Goal: Task Accomplishment & Management: Complete application form

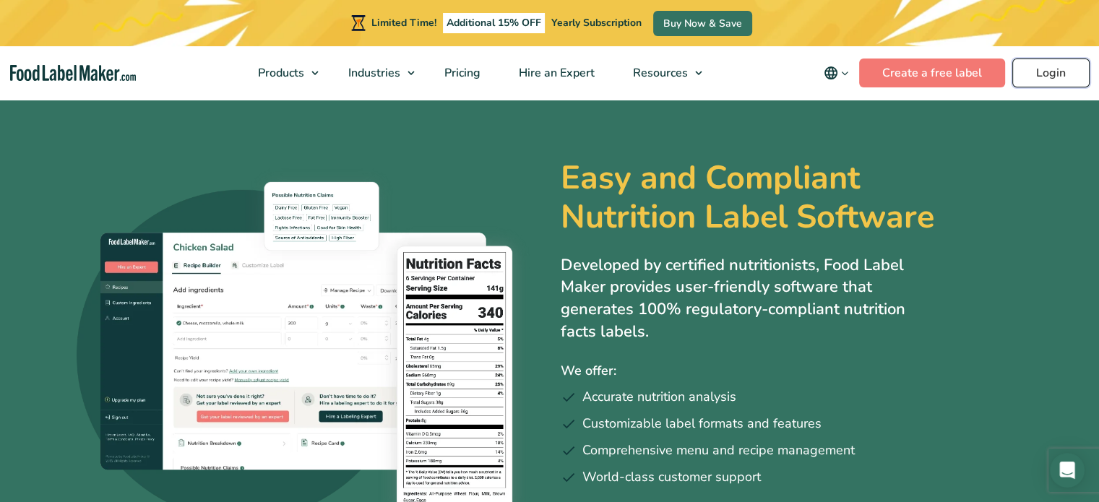
click at [1043, 72] on link "Login" at bounding box center [1050, 73] width 77 height 29
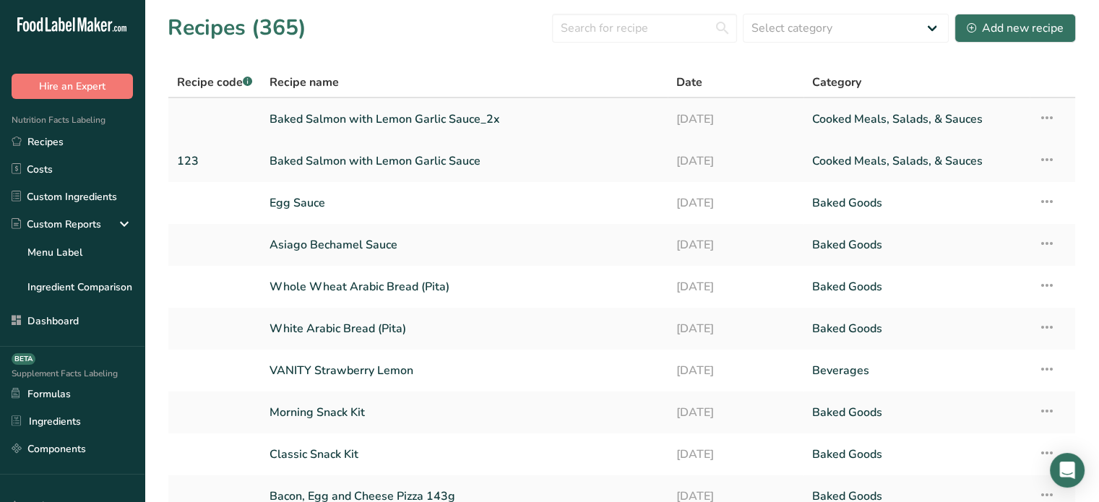
click at [1048, 118] on icon at bounding box center [1046, 118] width 17 height 26
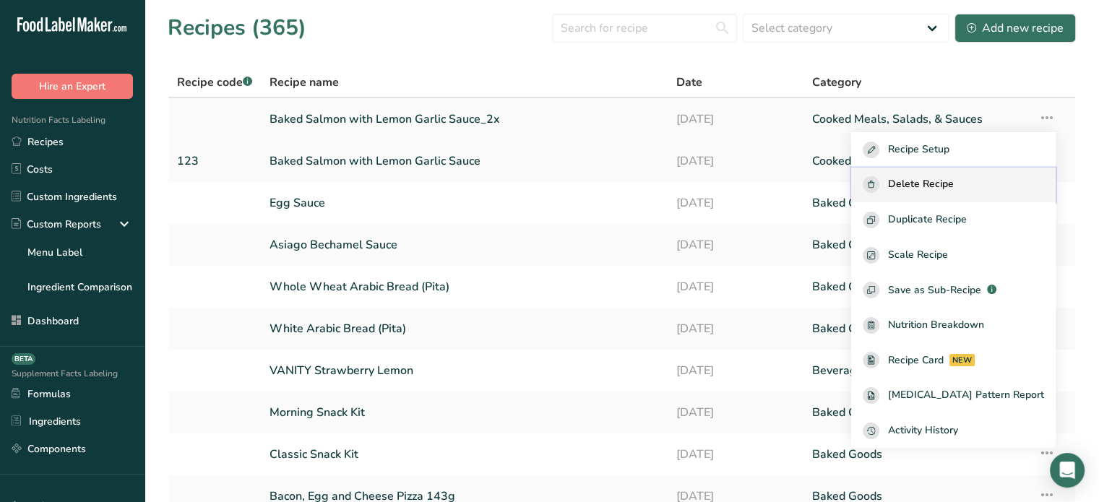
click at [973, 193] on button "Delete Recipe" at bounding box center [953, 185] width 204 height 35
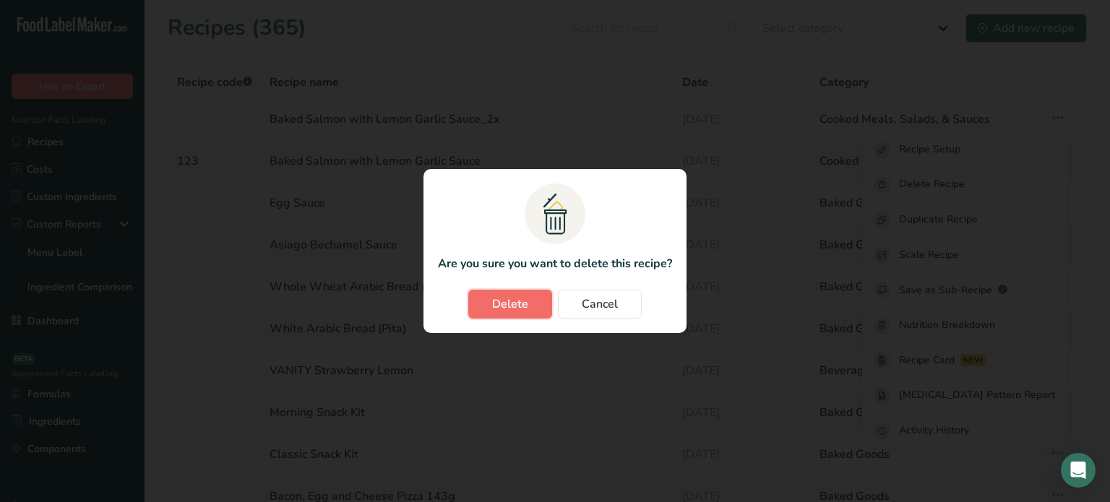
click at [517, 308] on span "Delete" at bounding box center [510, 303] width 36 height 17
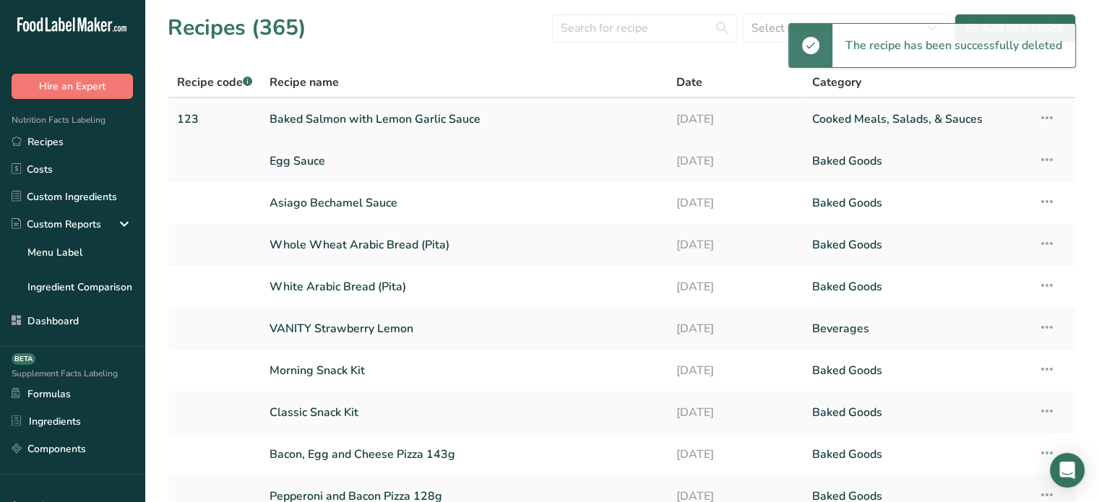
click at [1047, 118] on icon at bounding box center [1046, 118] width 17 height 26
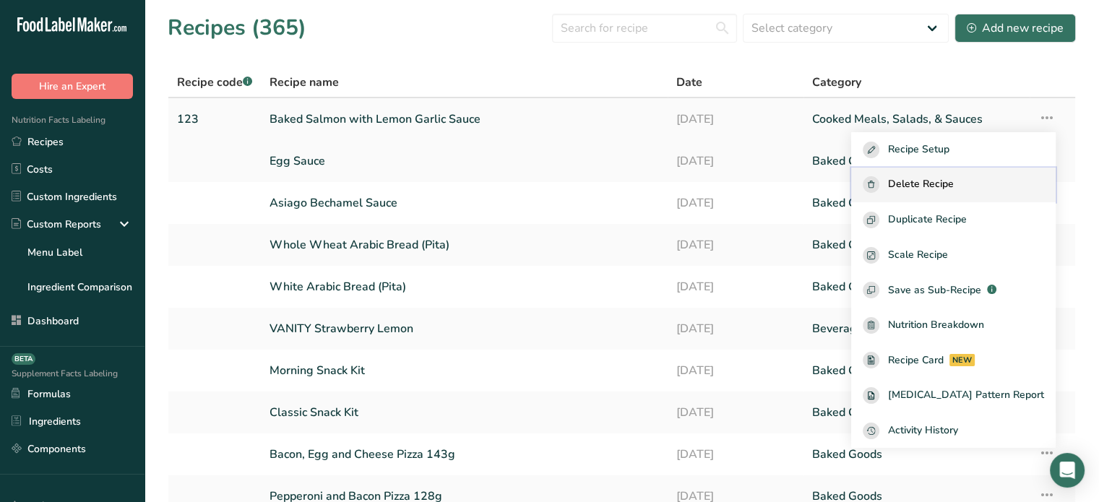
drag, startPoint x: 945, startPoint y: 191, endPoint x: 920, endPoint y: 191, distance: 25.3
click at [920, 191] on span "Delete Recipe" at bounding box center [921, 184] width 66 height 17
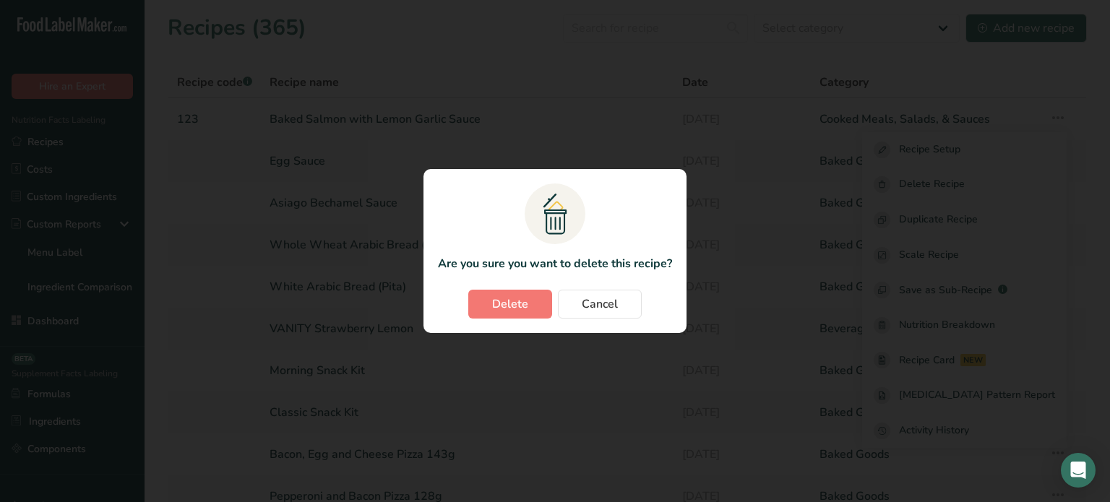
click at [920, 191] on div "Delete recipe modal" at bounding box center [555, 251] width 1110 height 502
click at [500, 311] on span "Delete" at bounding box center [510, 303] width 36 height 17
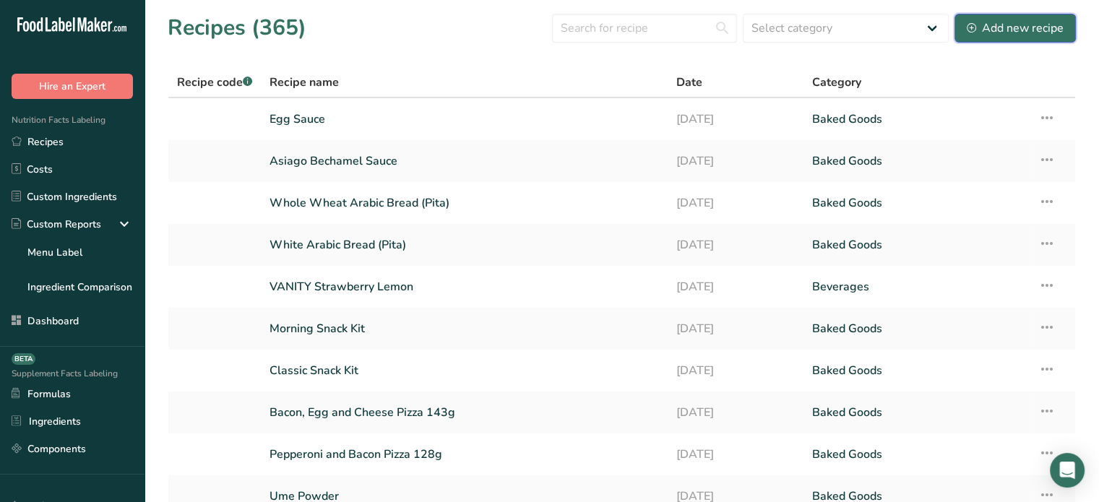
click at [991, 35] on div "Add new recipe" at bounding box center [1015, 28] width 97 height 17
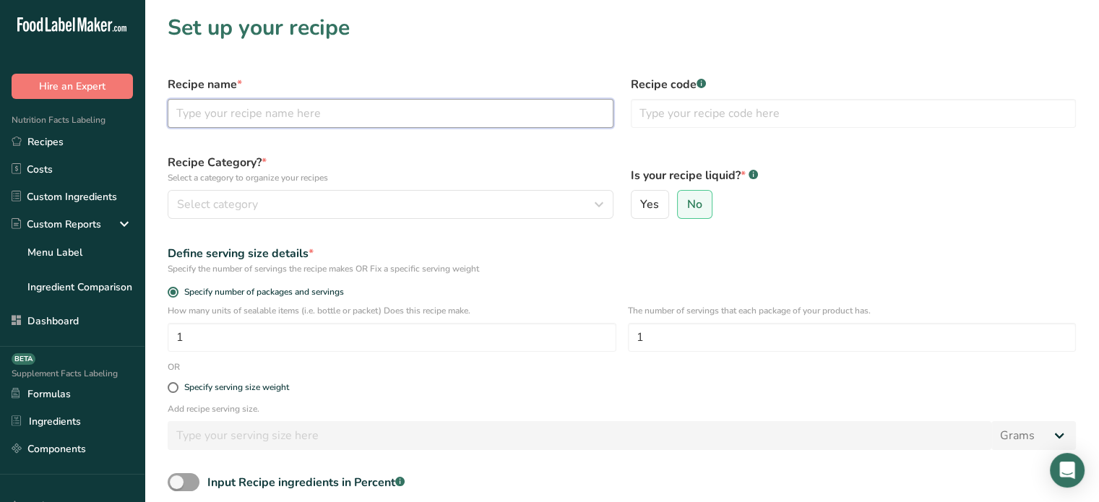
click at [516, 110] on input "text" at bounding box center [391, 113] width 446 height 29
type input "f"
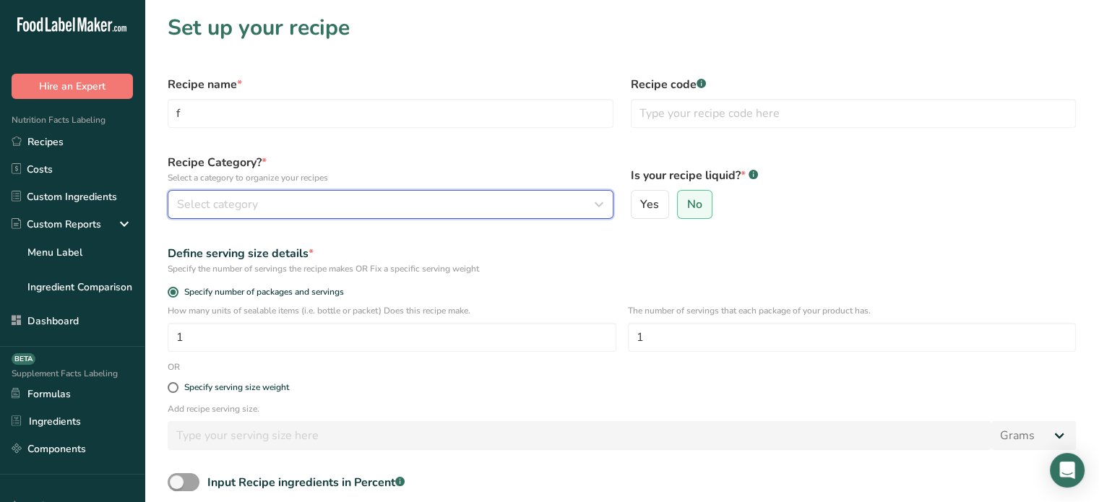
click at [376, 216] on button "Select category" at bounding box center [391, 204] width 446 height 29
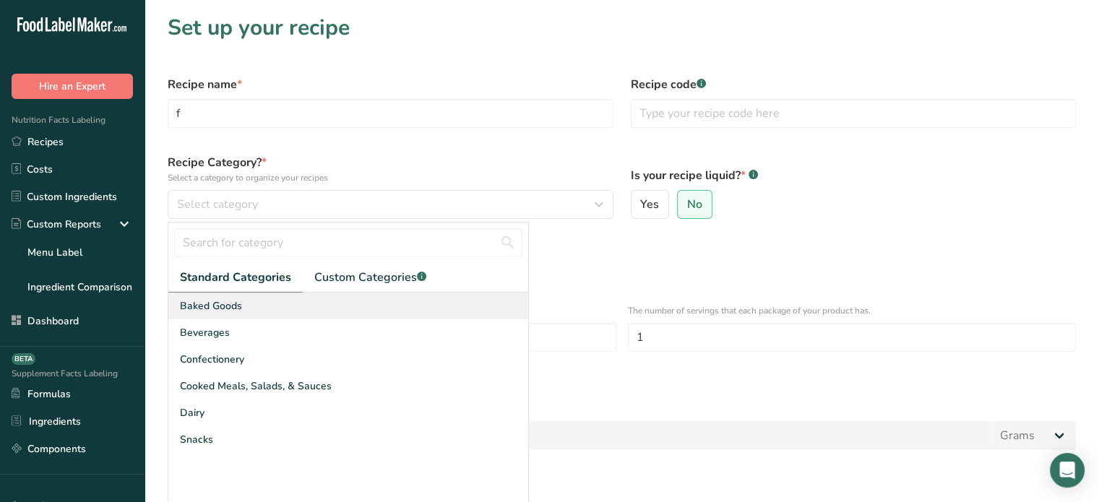
click at [308, 293] on div "Baked Goods" at bounding box center [348, 306] width 360 height 27
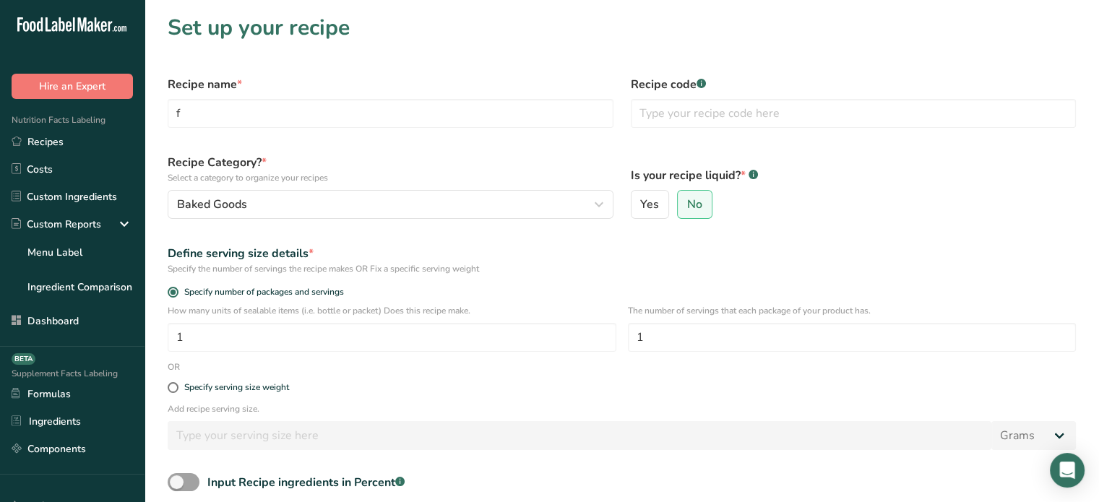
click at [308, 293] on form "Recipe name * f Recipe code .a-a{fill:#347362;}.b-a{fill:#fff;} Recipe Category…" at bounding box center [621, 335] width 925 height 537
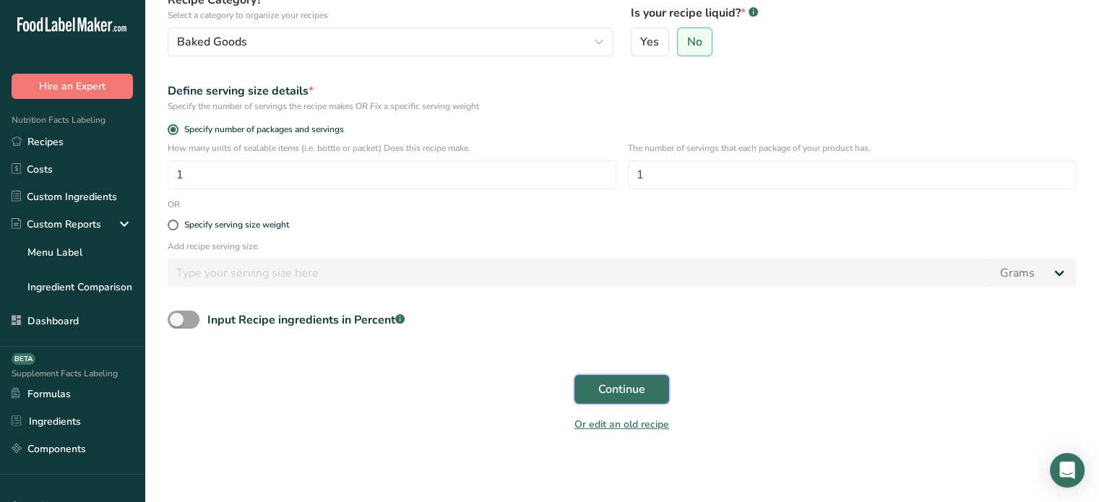
click at [642, 392] on span "Continue" at bounding box center [621, 389] width 47 height 17
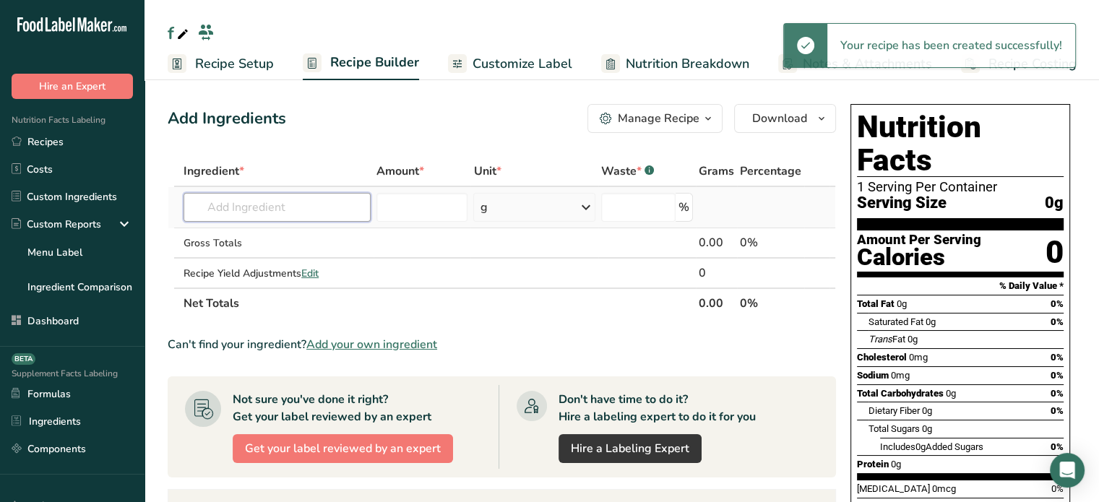
click at [353, 193] on input "text" at bounding box center [277, 207] width 187 height 29
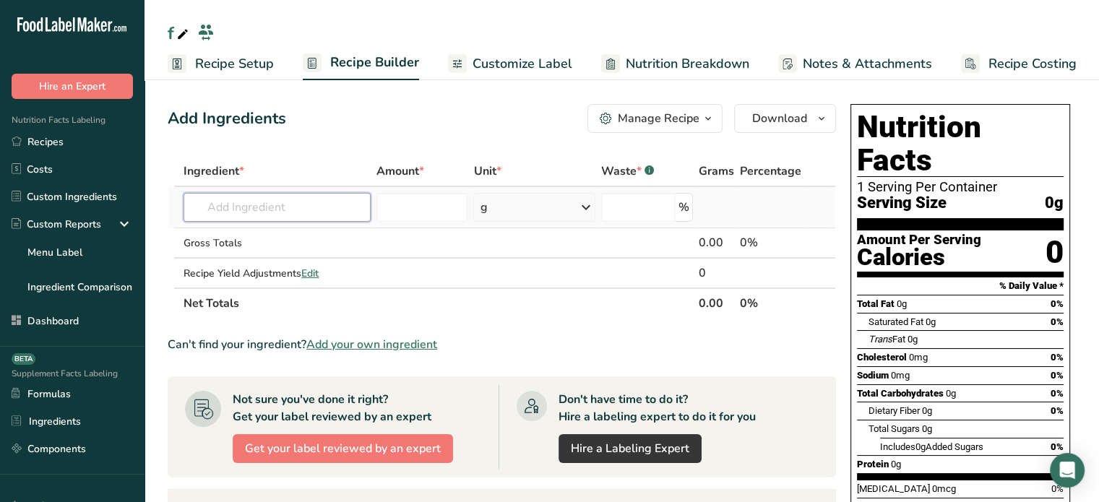
type input "s"
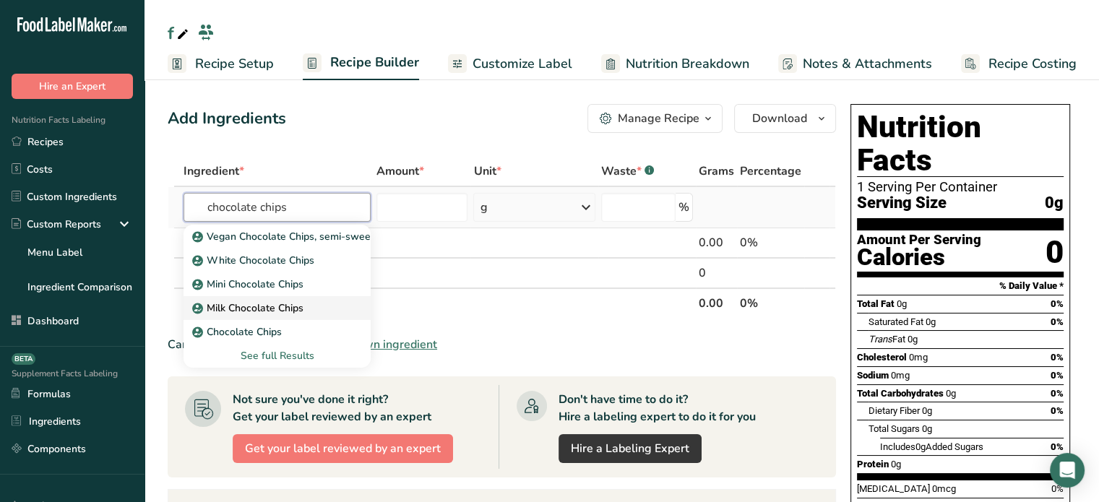
type input "chocolate chips"
click at [327, 315] on link "Milk Chocolate Chips" at bounding box center [277, 308] width 187 height 24
type input "Milk Chocolate Chips"
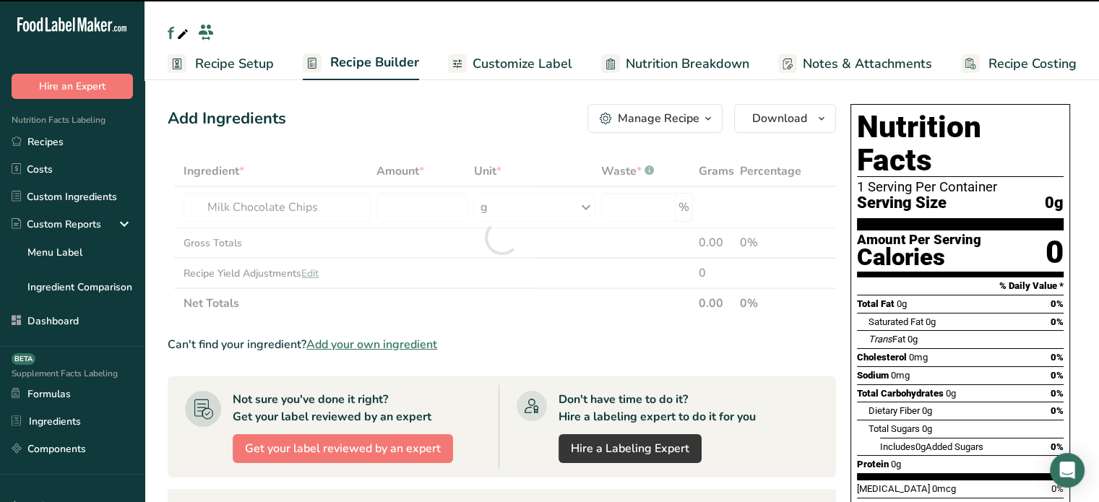
type input "0"
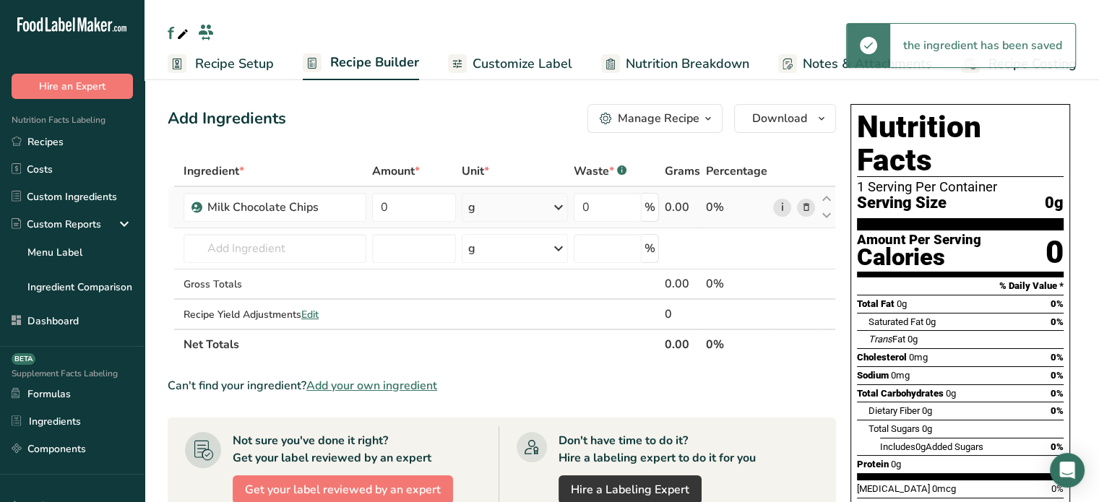
click at [777, 210] on link "i" at bounding box center [782, 208] width 18 height 18
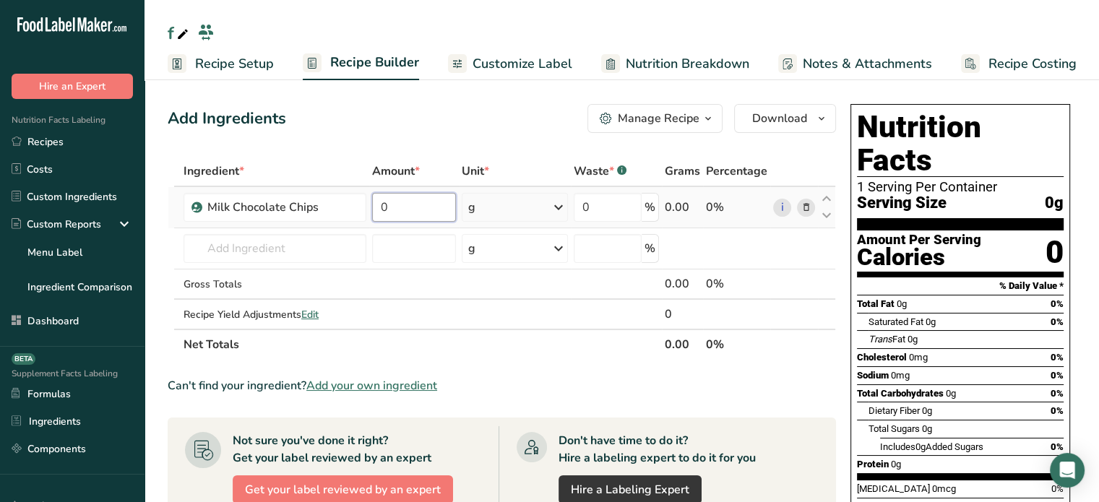
click at [427, 215] on input "0" at bounding box center [414, 207] width 84 height 29
type input "1"
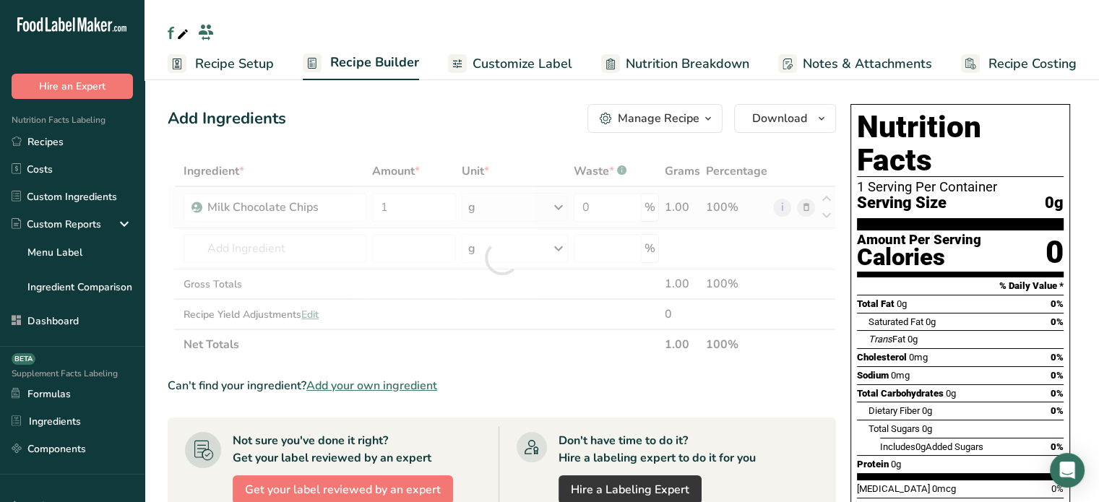
click at [484, 202] on div "Ingredient * Amount * Unit * Waste * .a-a{fill:#347362;}.b-a{fill:#fff;} Grams …" at bounding box center [502, 258] width 668 height 204
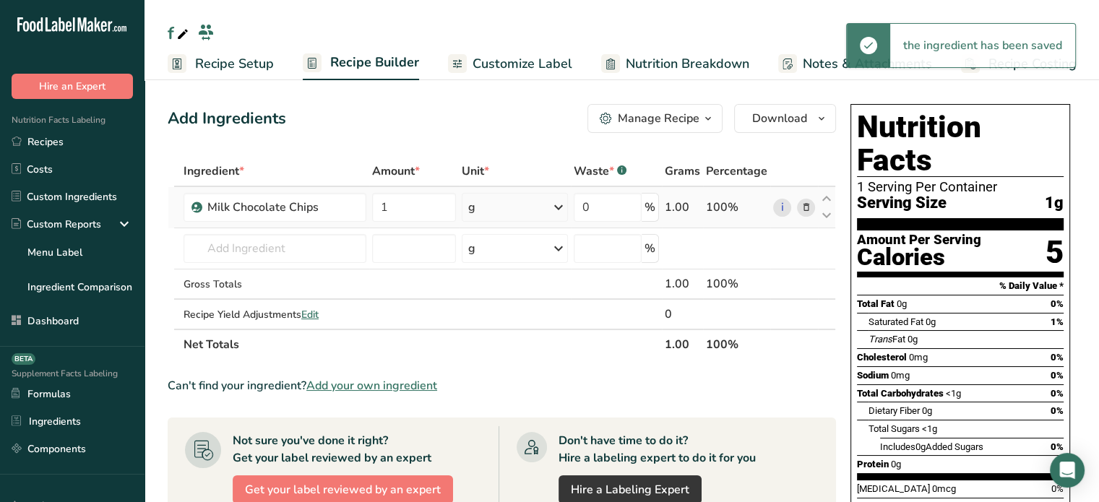
click at [509, 207] on div "g" at bounding box center [515, 207] width 106 height 29
click at [514, 422] on div "See more" at bounding box center [530, 427] width 121 height 15
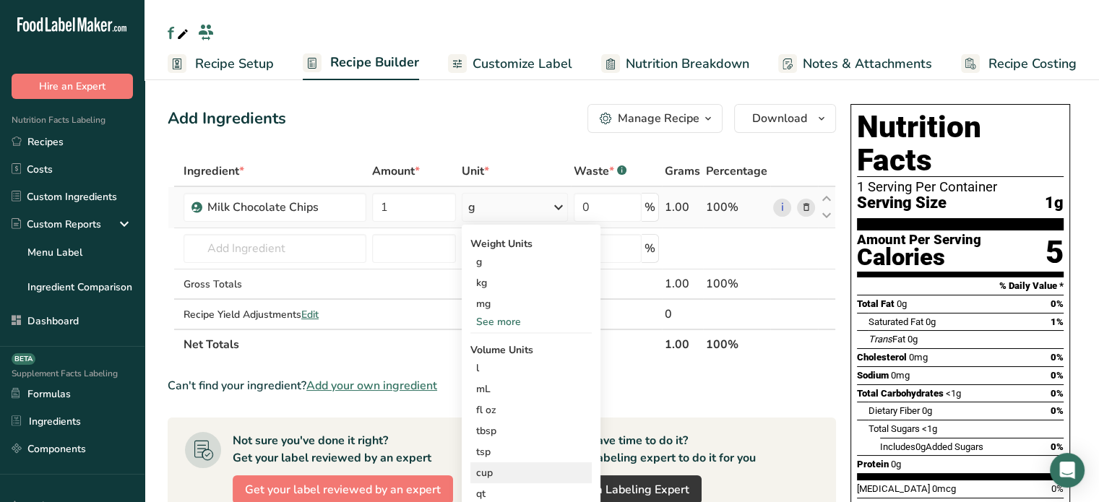
click at [492, 475] on div "cup" at bounding box center [531, 472] width 110 height 15
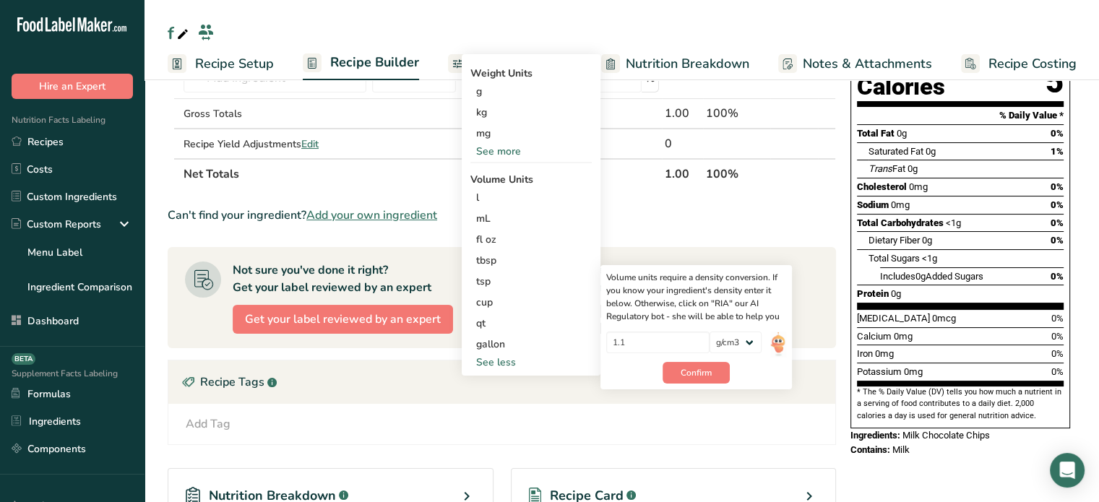
scroll to position [172, 0]
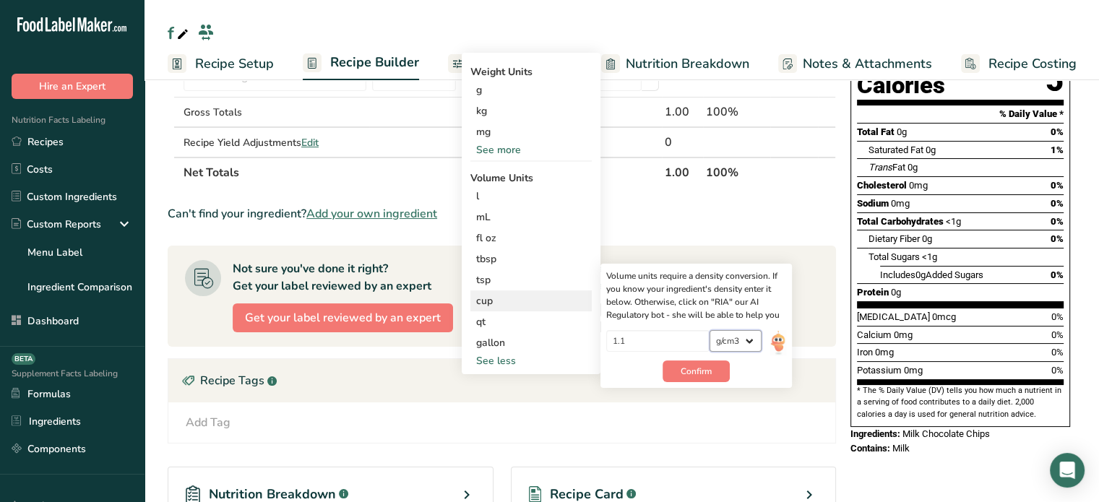
click at [748, 336] on select "lb/ft3 g/cm3" at bounding box center [735, 341] width 52 height 22
click at [767, 339] on div "1.1 lb/ft3 g/cm3" at bounding box center [696, 345] width 180 height 30
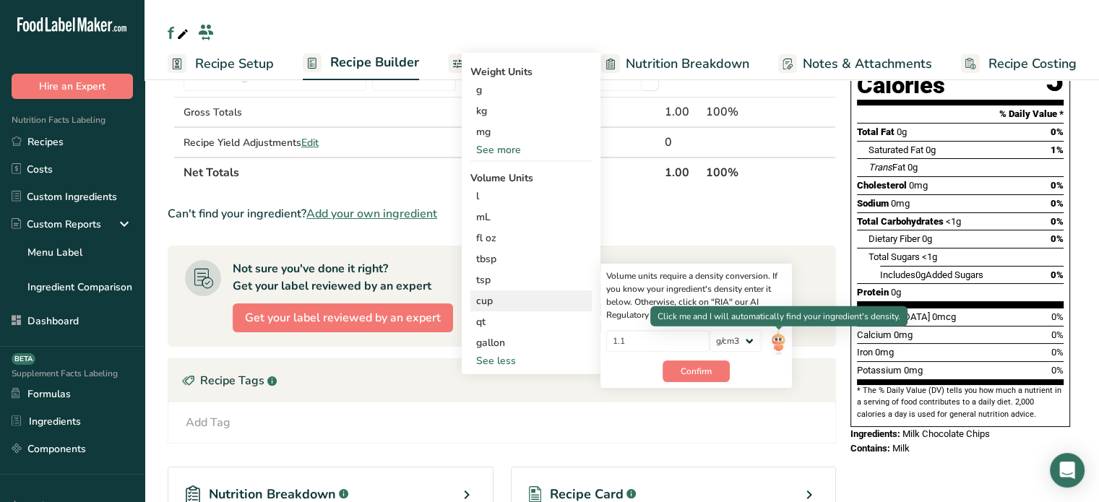
click at [777, 340] on img at bounding box center [778, 342] width 16 height 25
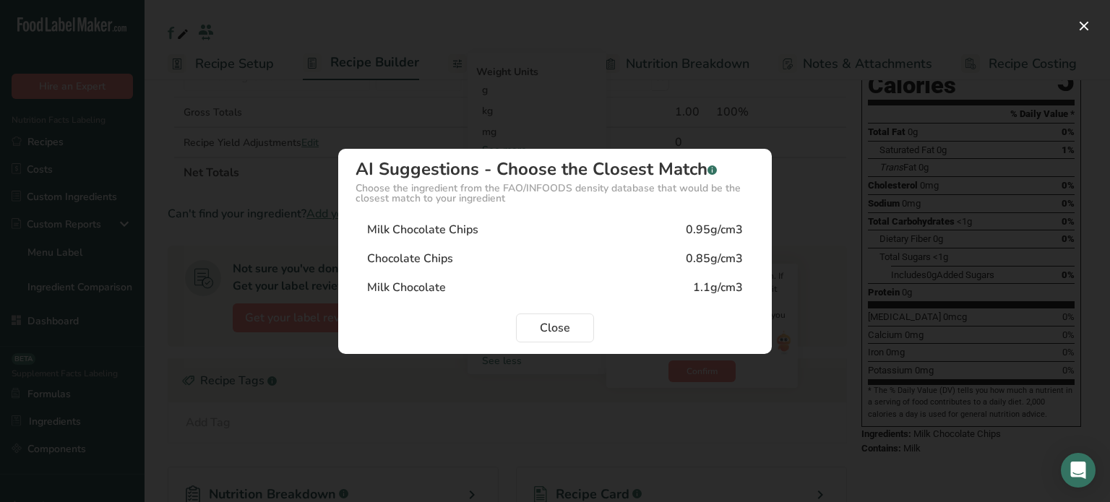
click at [639, 220] on div "Milk Chocolate Chips 0.95g/cm3" at bounding box center [554, 229] width 399 height 29
type input "0.95"
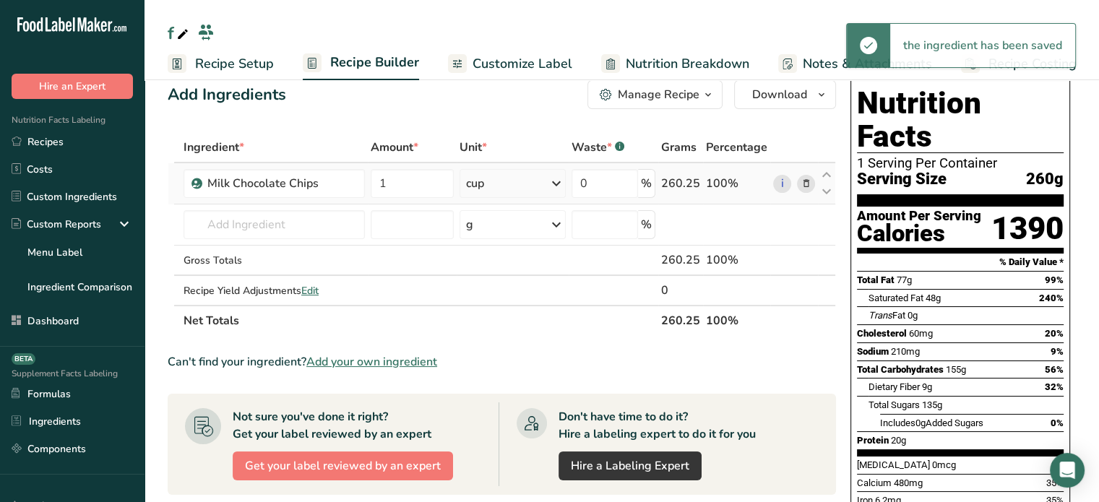
scroll to position [18, 0]
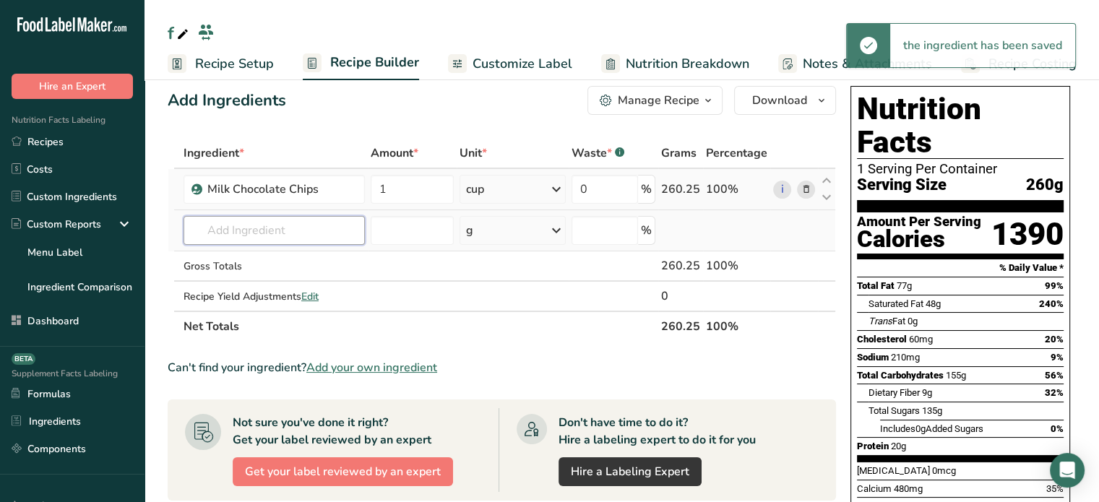
click at [278, 216] on input "text" at bounding box center [274, 230] width 181 height 29
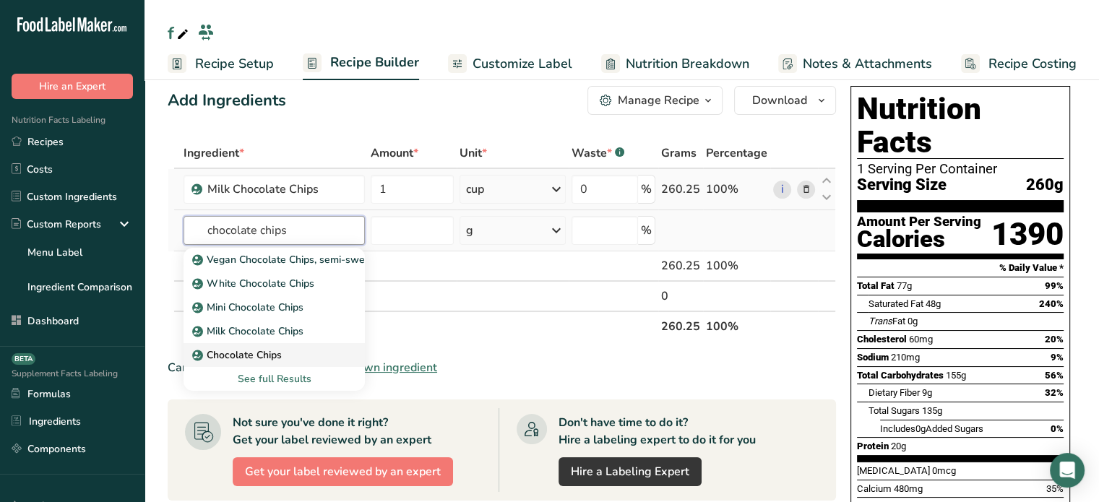
type input "chocolate chips"
click at [306, 348] on div "Chocolate Chips" at bounding box center [262, 355] width 135 height 15
type input "Chocolate Chips"
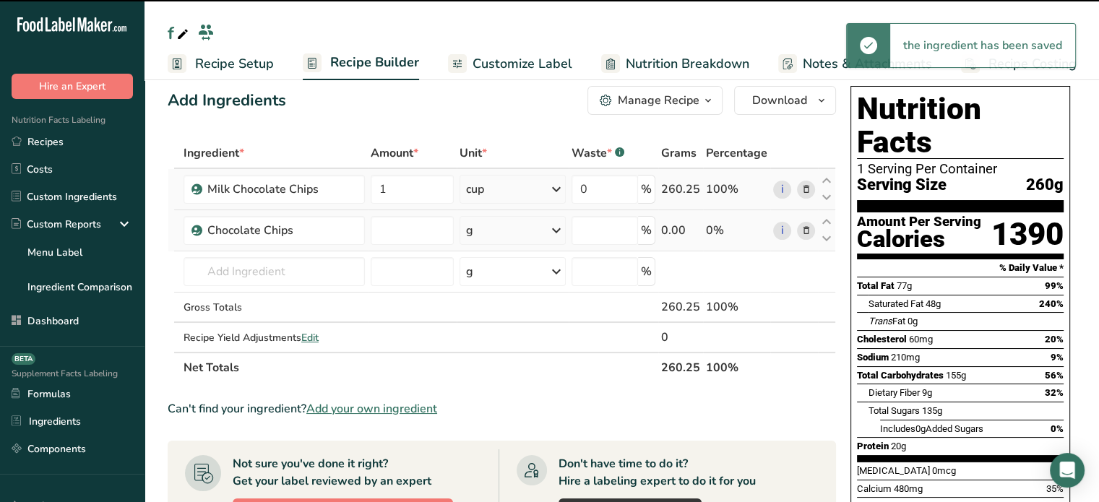
type input "0"
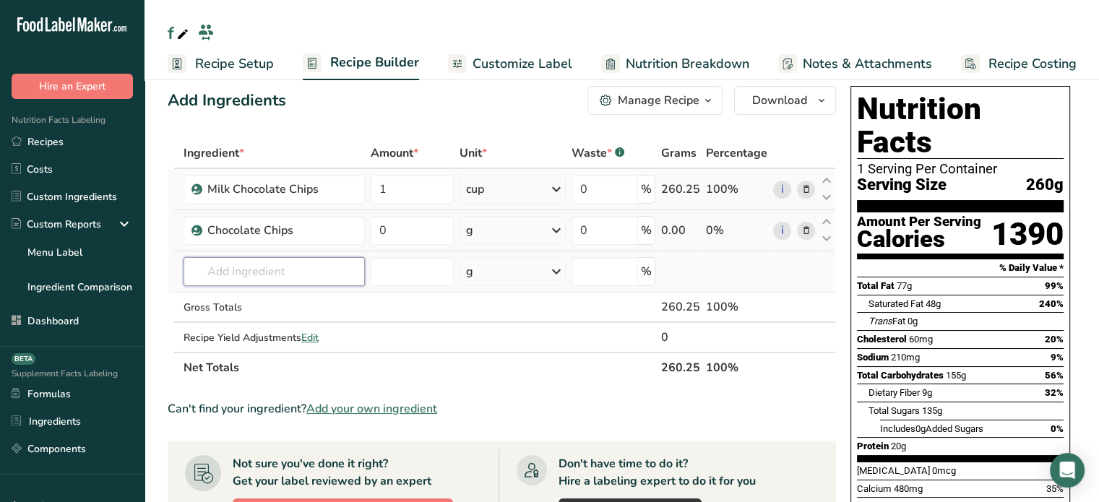
click at [283, 267] on input "text" at bounding box center [274, 271] width 181 height 29
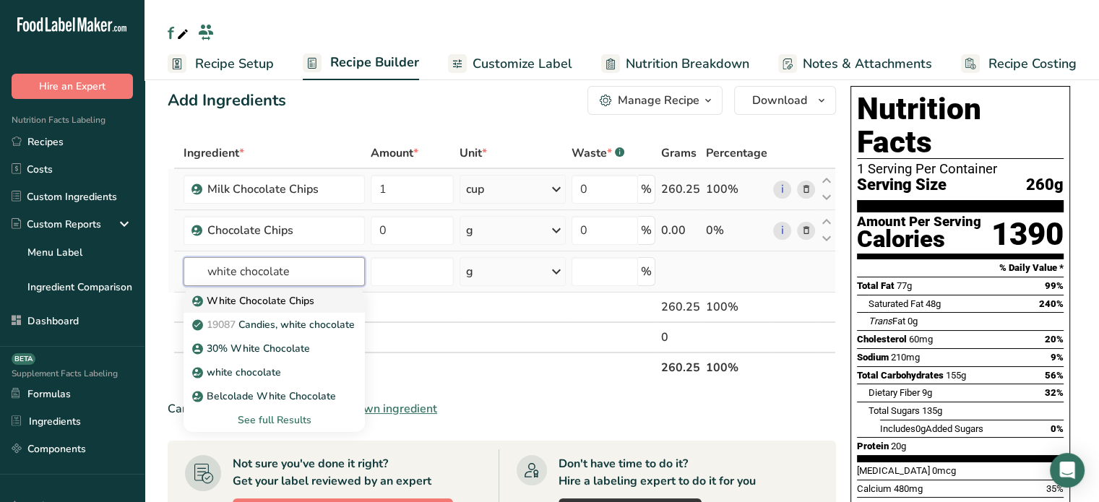
type input "white chocolate"
click at [318, 307] on link "White Chocolate Chips" at bounding box center [274, 301] width 181 height 24
type input "White Chocolate Chips"
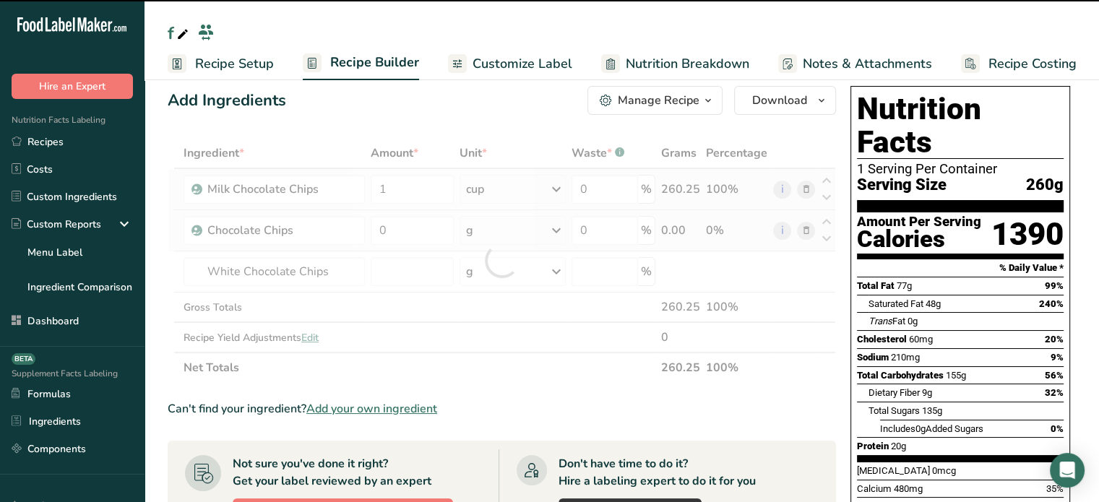
type input "0"
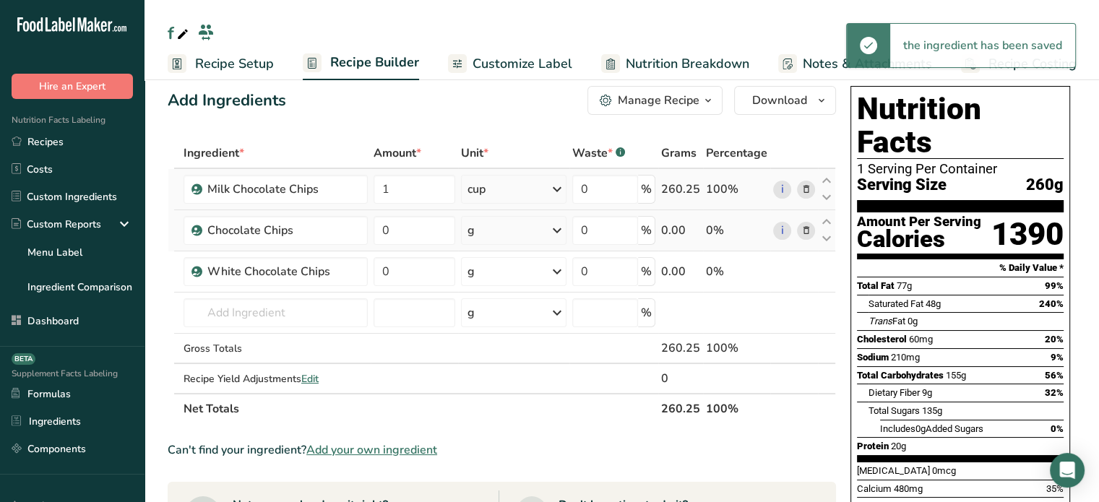
click at [538, 270] on div "g" at bounding box center [513, 271] width 105 height 29
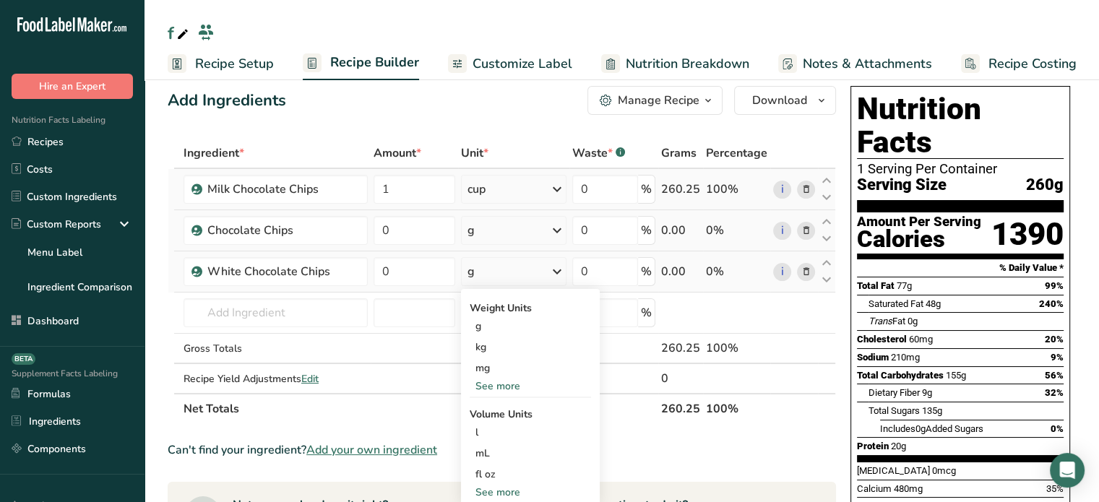
click at [512, 489] on div "See more" at bounding box center [530, 492] width 121 height 15
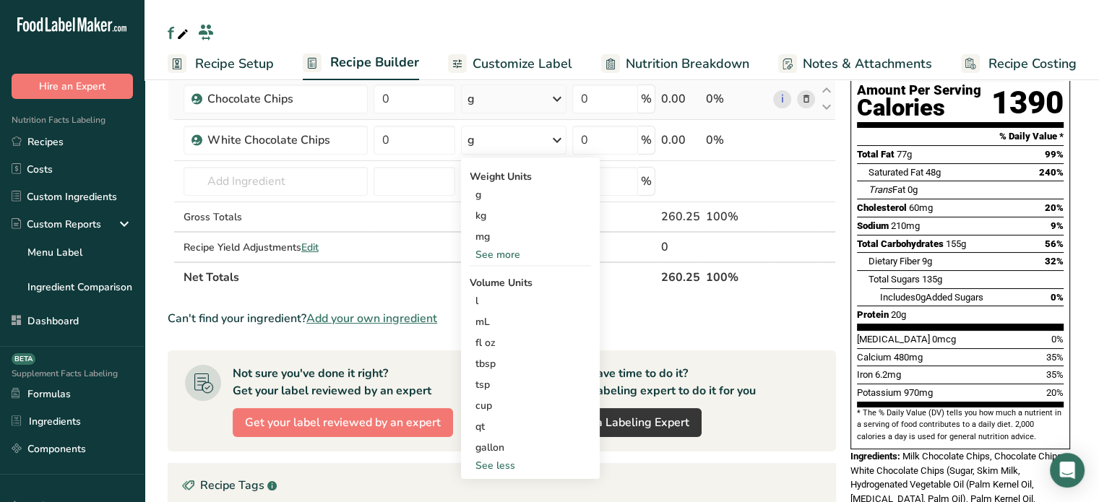
scroll to position [162, 0]
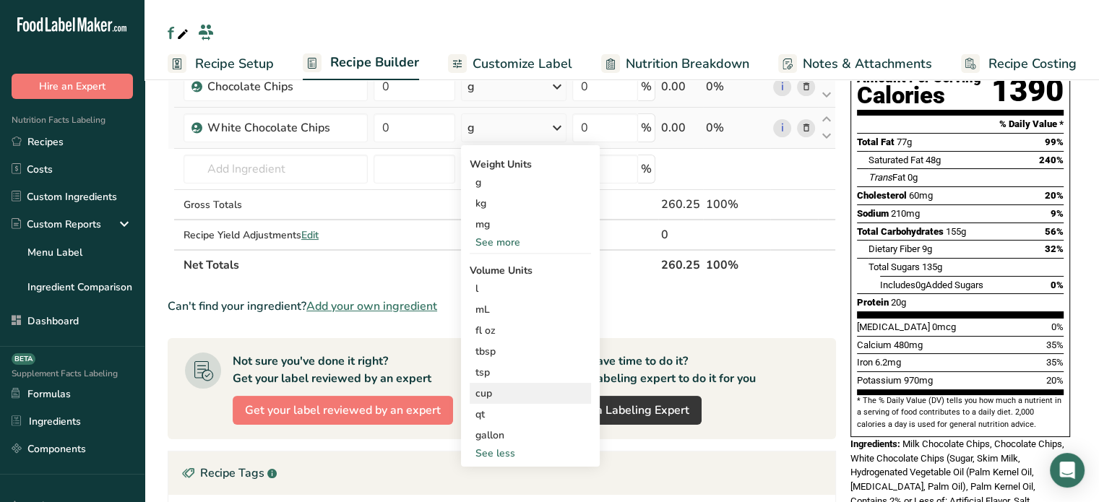
click at [586, 400] on div "cup Volume units require a density conversion. If you know your ingredient's de…" at bounding box center [530, 393] width 121 height 21
click at [574, 394] on div "cup" at bounding box center [530, 393] width 110 height 15
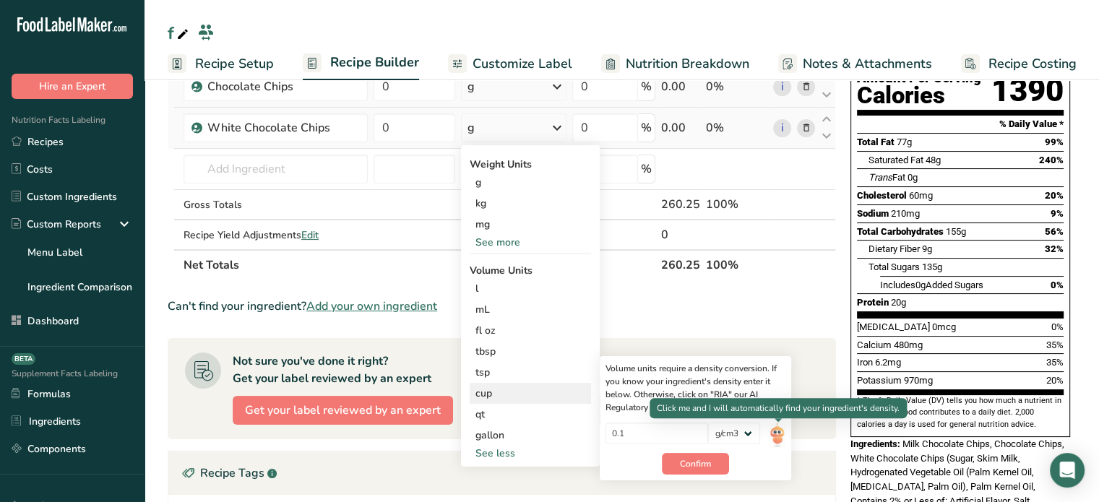
click at [782, 436] on img at bounding box center [777, 435] width 16 height 25
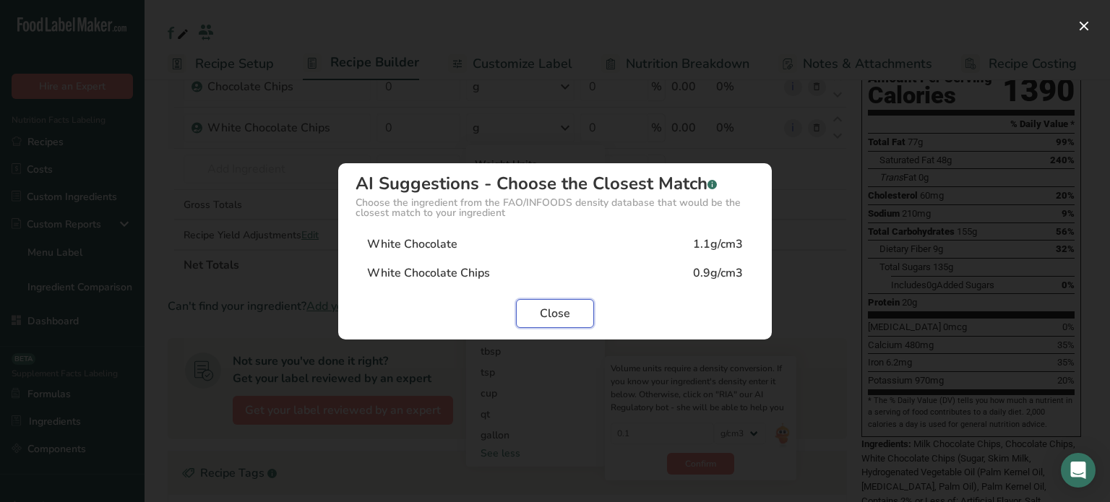
click at [577, 303] on button "Close" at bounding box center [555, 313] width 78 height 29
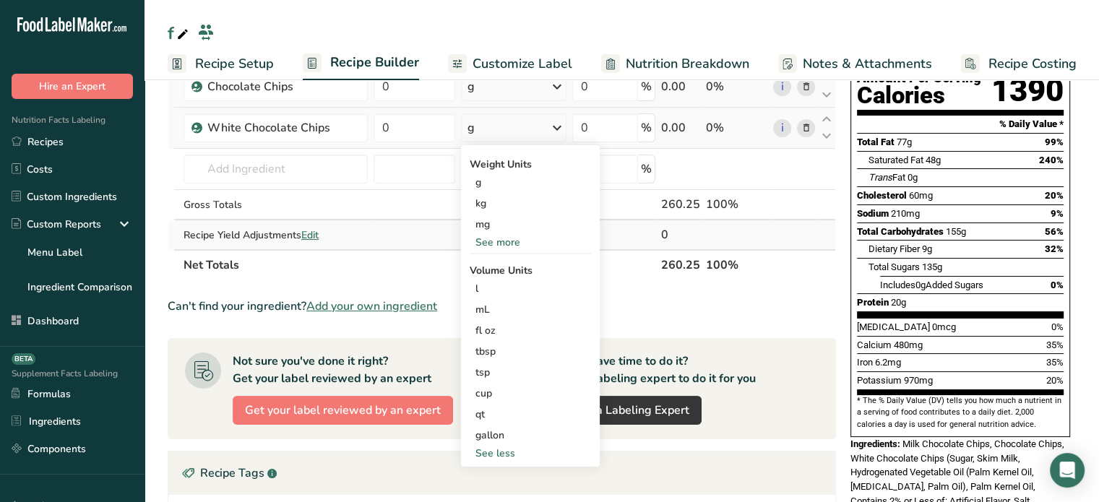
click at [718, 236] on td at bounding box center [736, 234] width 67 height 29
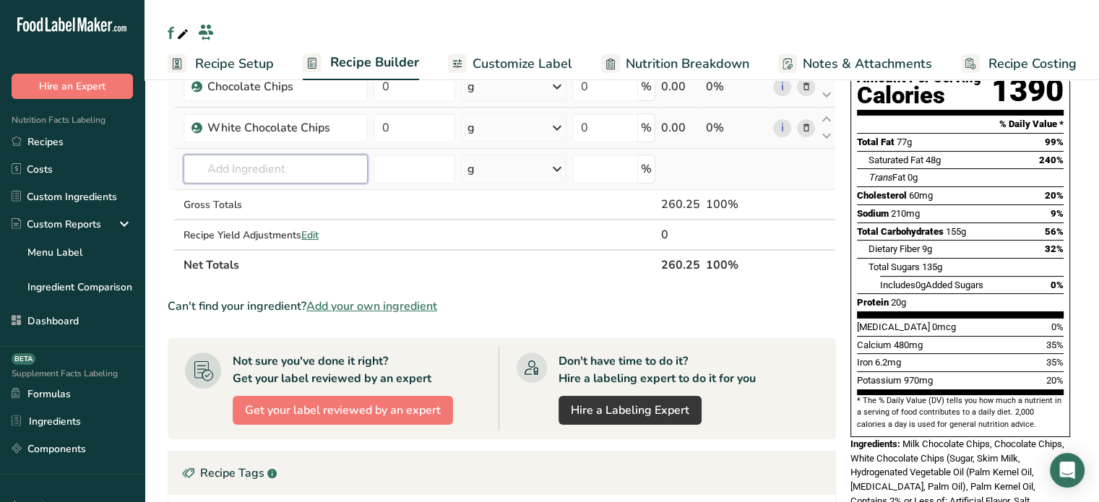
click at [336, 155] on input "text" at bounding box center [276, 169] width 184 height 29
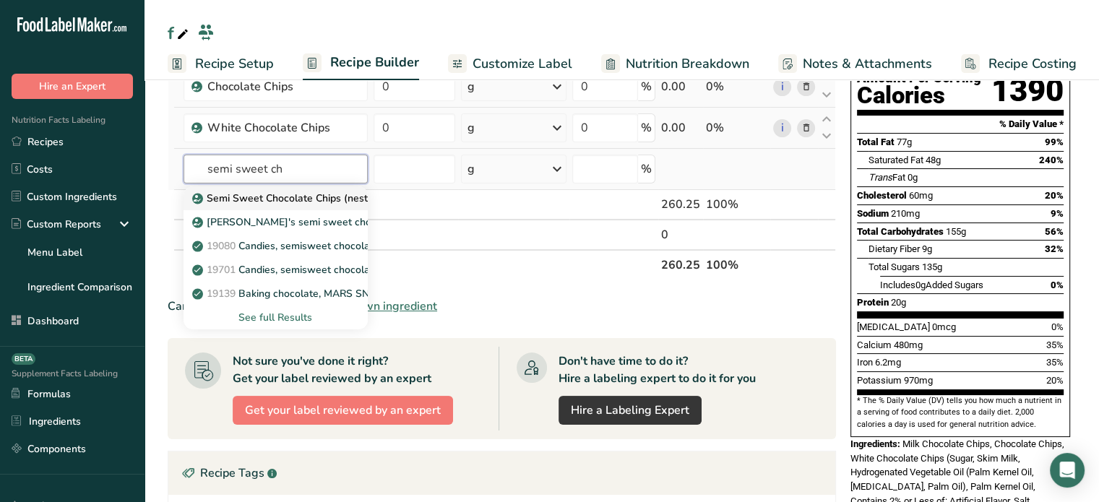
type input "semi sweet ch"
click at [324, 191] on p "Semi Sweet Chocolate Chips (nestle)" at bounding box center [287, 198] width 185 height 15
type input "Semi Sweet Chocolate Chips (nestle)"
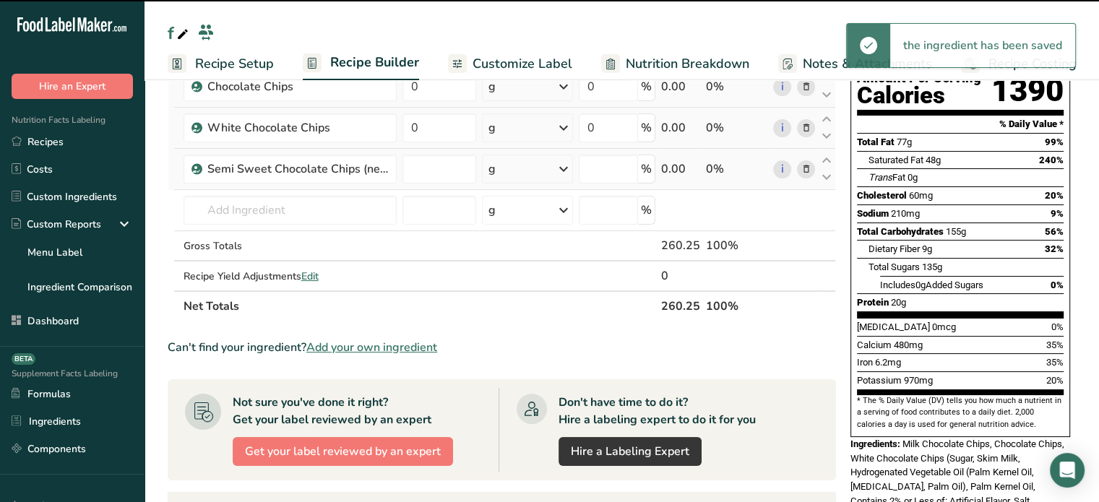
type input "0"
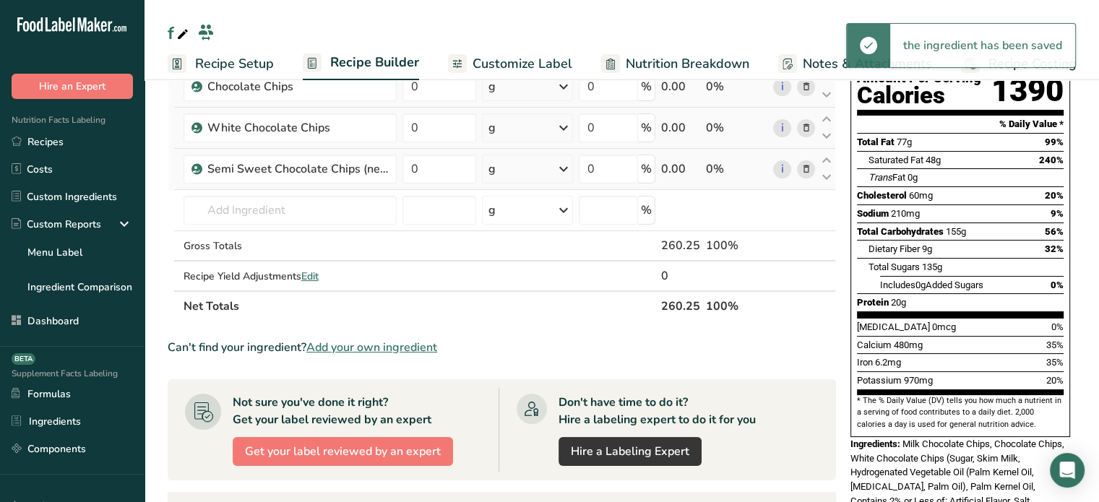
click at [495, 168] on div "g" at bounding box center [491, 168] width 7 height 17
click at [506, 280] on div "See more" at bounding box center [551, 283] width 121 height 15
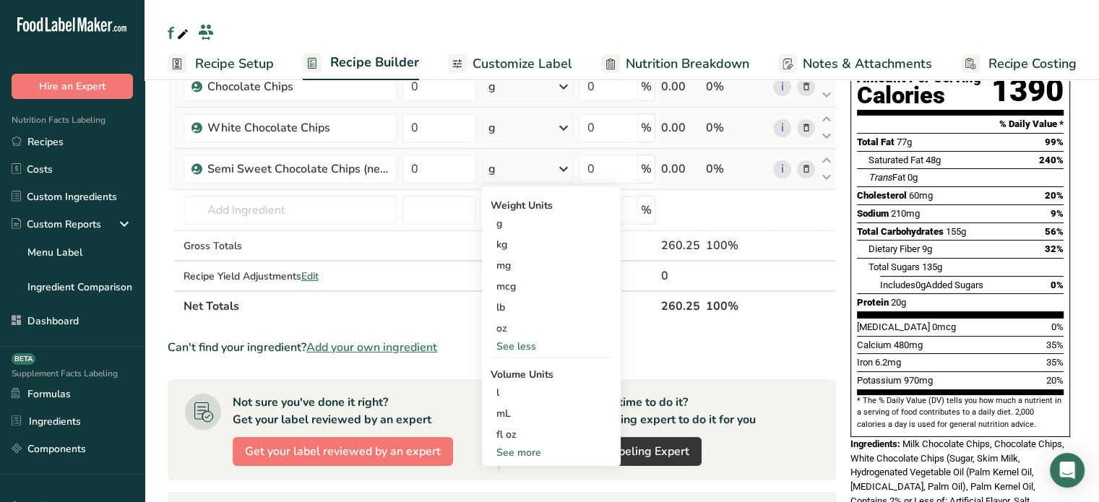
click at [525, 453] on div "See more" at bounding box center [551, 452] width 121 height 15
select select "22"
click at [530, 487] on div "cup Volume units require a density conversion. If you know your ingredient's de…" at bounding box center [551, 497] width 121 height 21
click at [542, 490] on div "cup" at bounding box center [551, 497] width 110 height 15
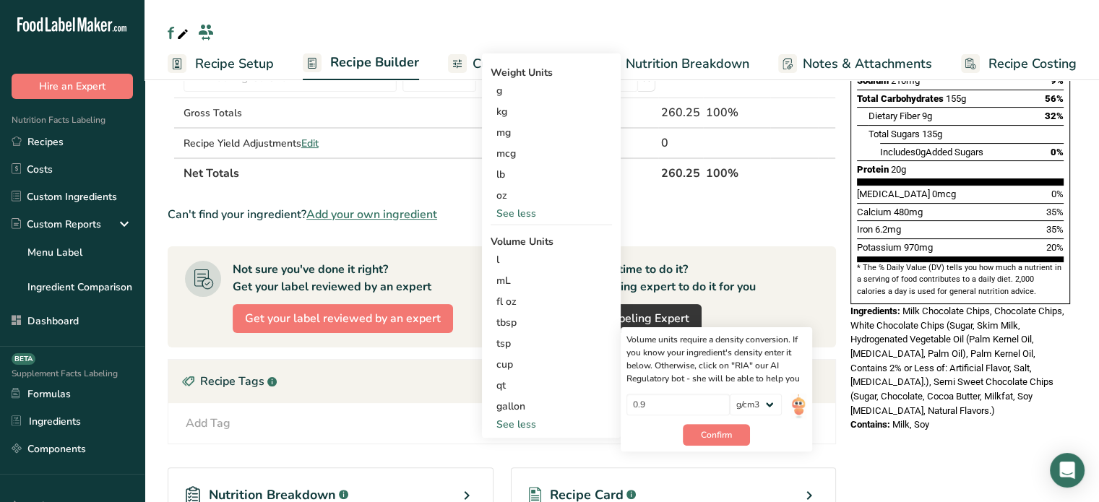
scroll to position [298, 0]
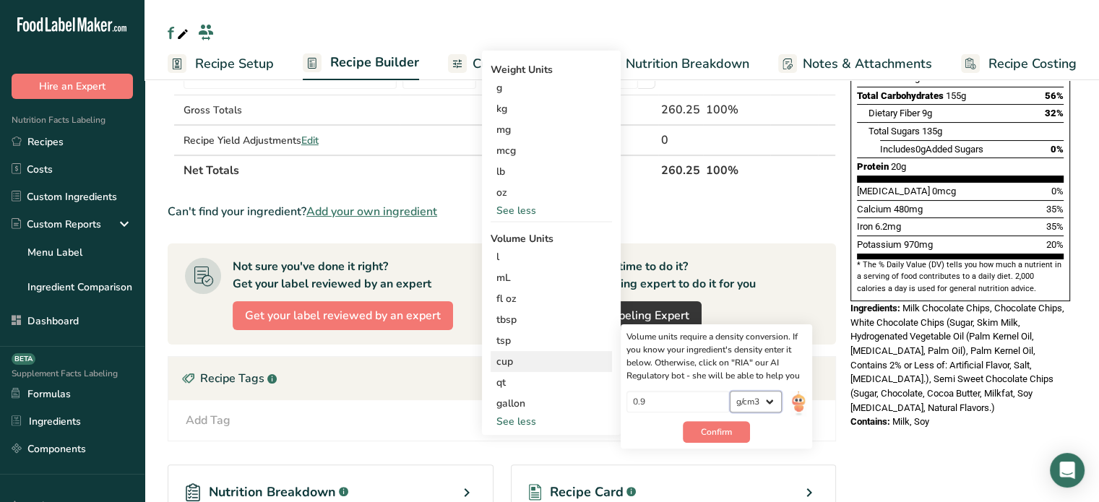
click at [763, 397] on select "lb/ft3 g/cm3" at bounding box center [756, 402] width 52 height 22
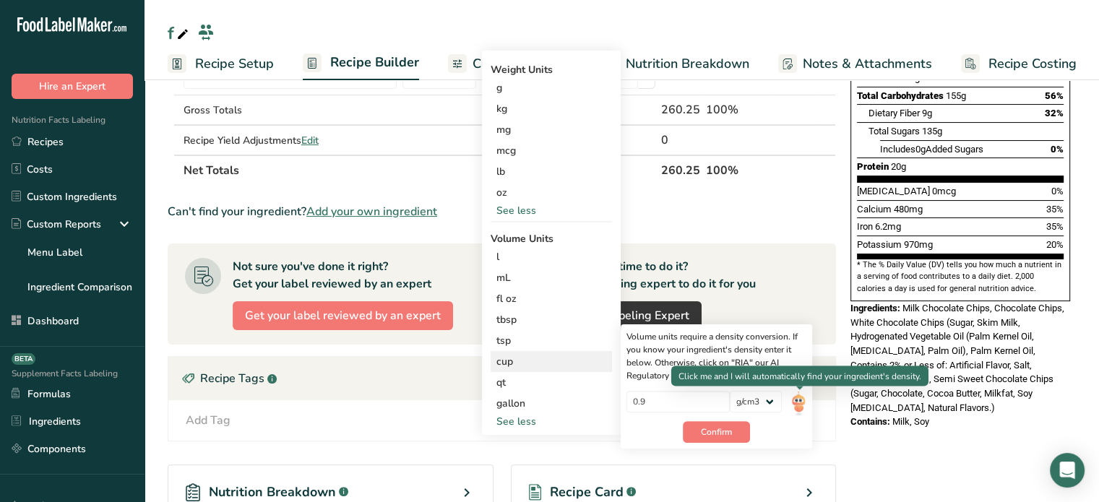
click at [801, 398] on img at bounding box center [798, 403] width 16 height 25
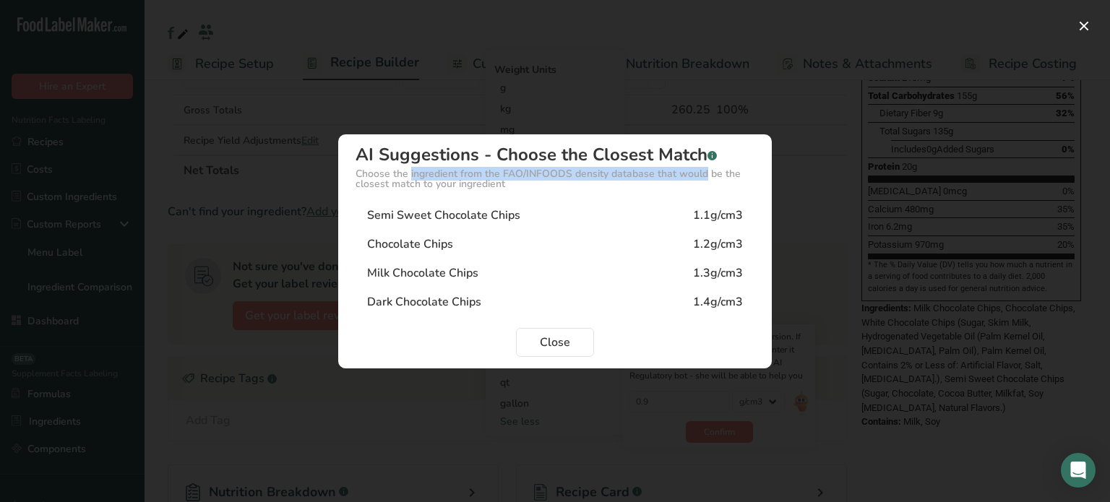
drag, startPoint x: 358, startPoint y: 173, endPoint x: 650, endPoint y: 179, distance: 291.2
click at [650, 179] on div "Choose the ingredient from the FAO/INFOODS density database that would be the c…" at bounding box center [554, 179] width 399 height 20
copy div "Choose the ingredient from the FAO/INFOODS density database"
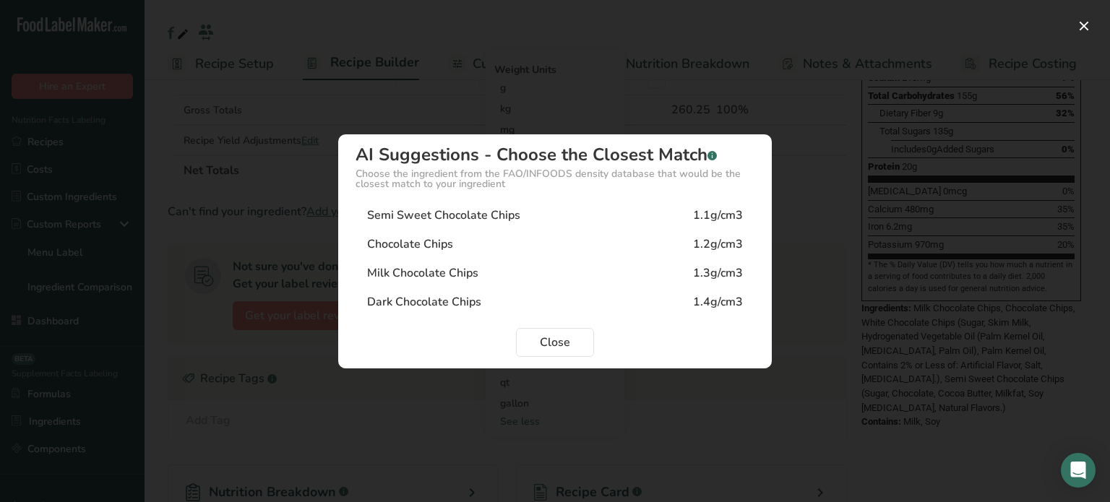
click at [495, 74] on div "Density Selection Modal" at bounding box center [555, 251] width 1110 height 502
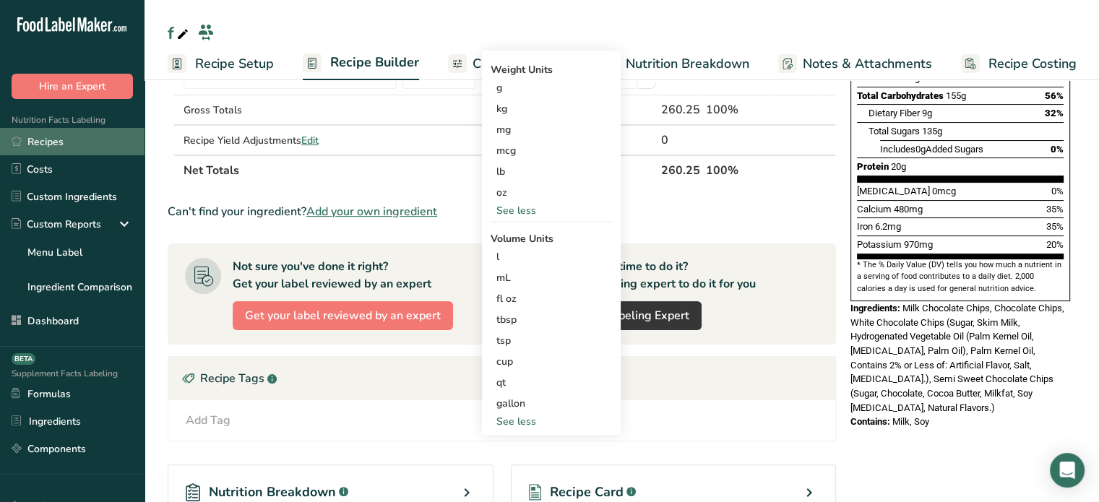
click at [64, 152] on link "Recipes" at bounding box center [72, 141] width 144 height 27
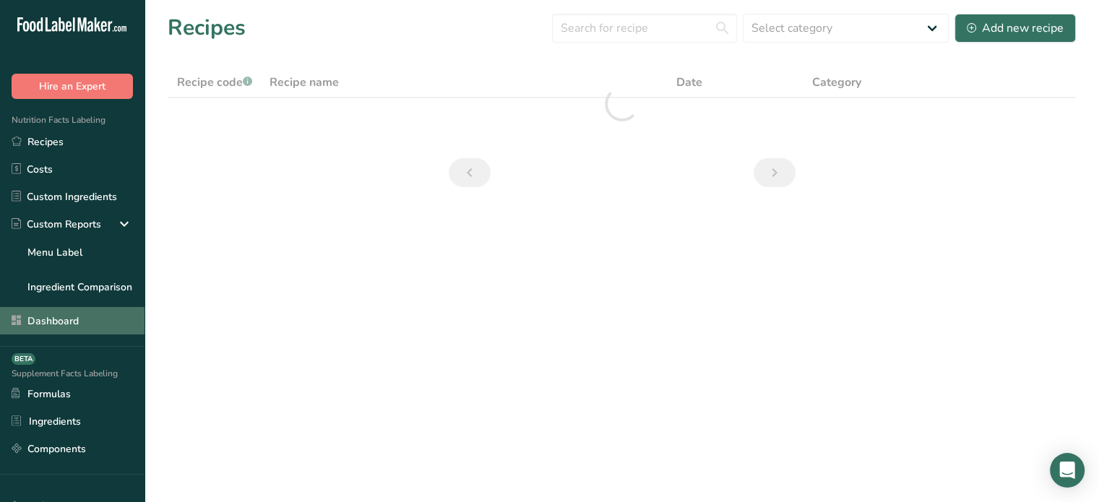
click at [92, 314] on link "Dashboard" at bounding box center [72, 320] width 144 height 27
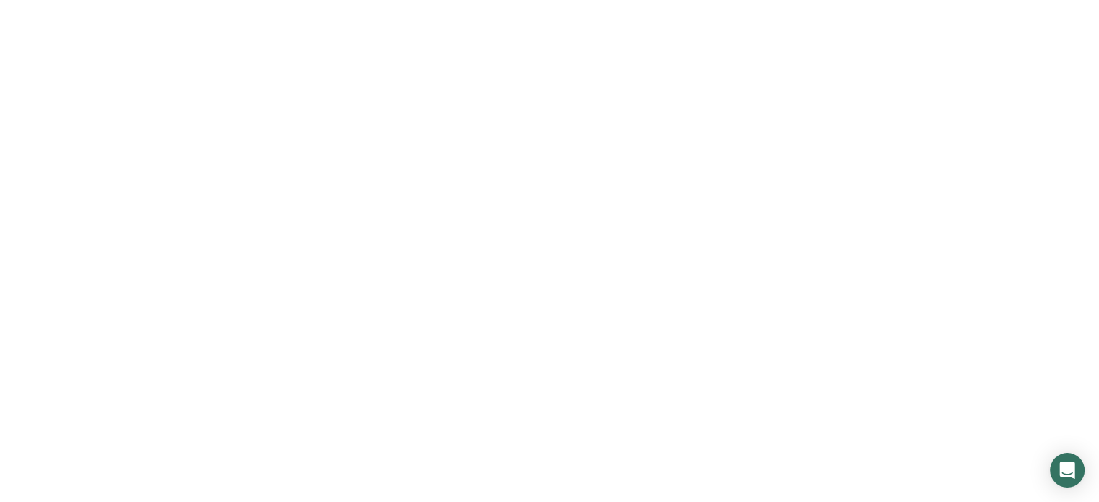
click at [92, 314] on link "Dashboard" at bounding box center [72, 320] width 144 height 27
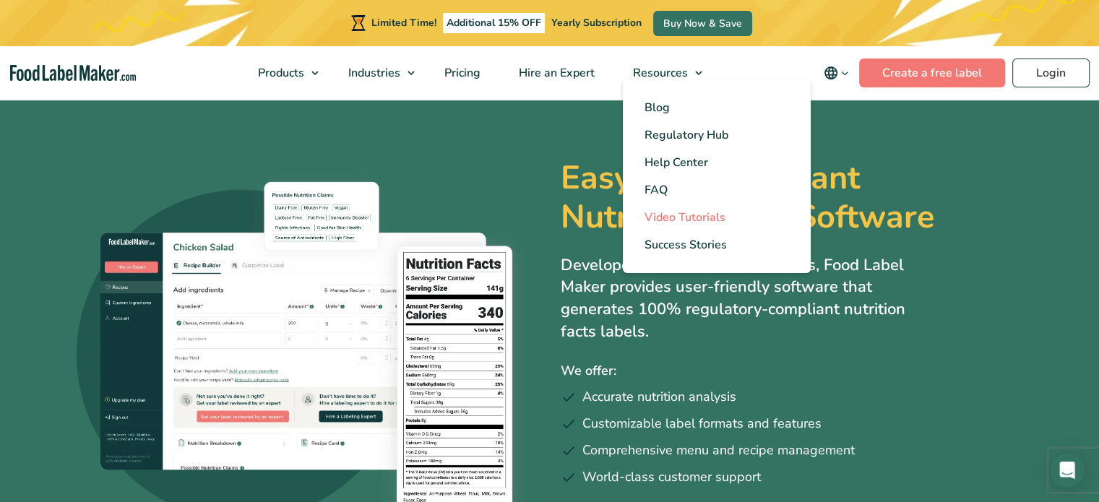
click at [690, 211] on span "Video Tutorials" at bounding box center [684, 218] width 81 height 16
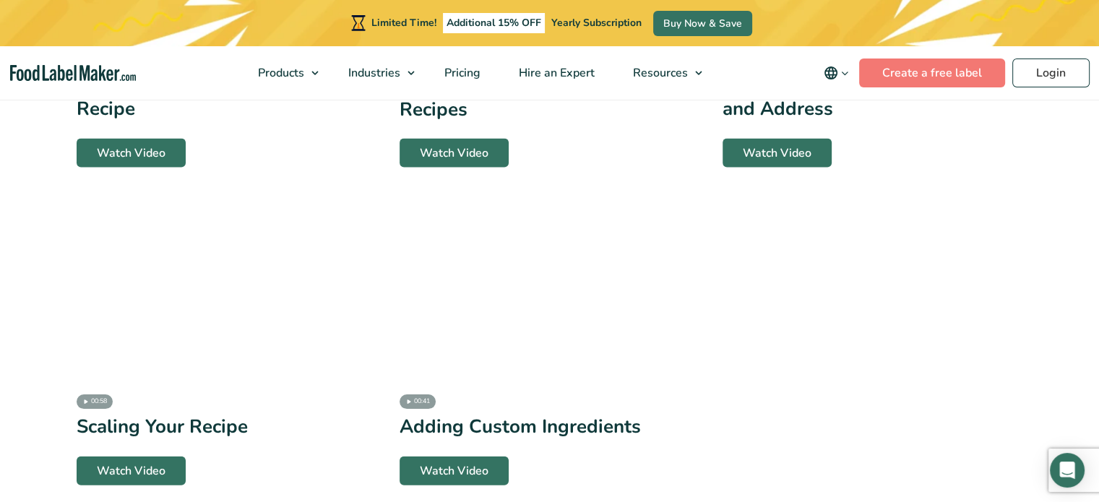
scroll to position [3154, 0]
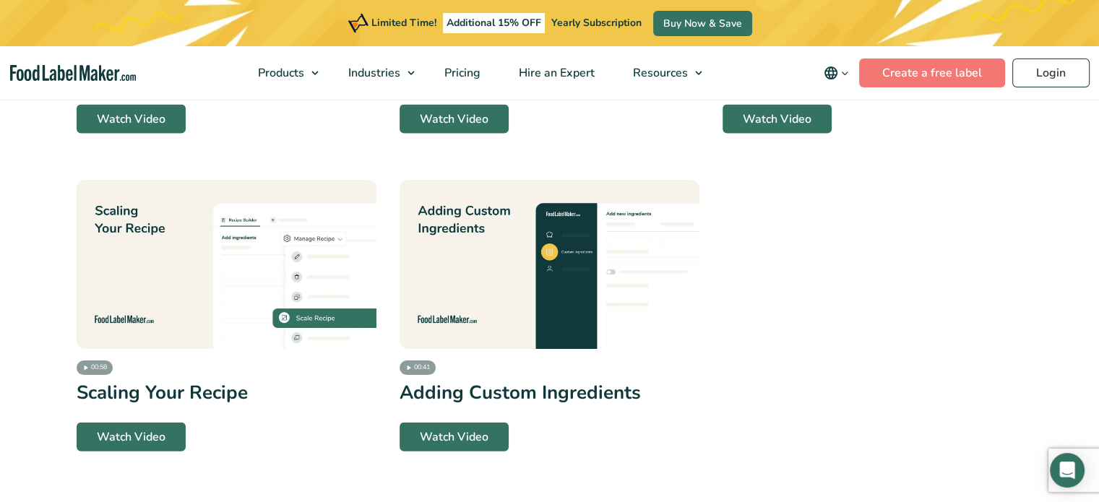
click at [573, 300] on img at bounding box center [550, 264] width 300 height 169
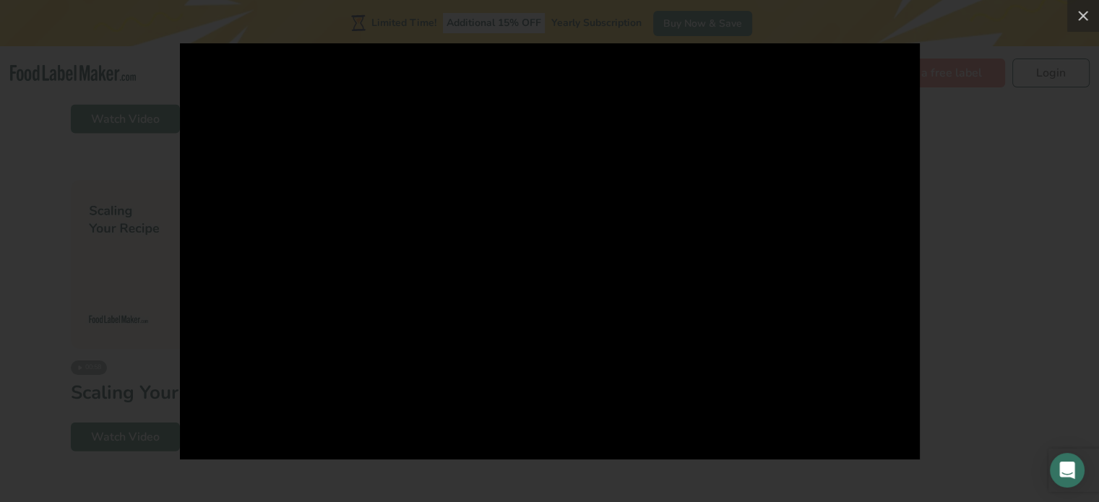
click at [1053, 52] on div at bounding box center [549, 251] width 1099 height 502
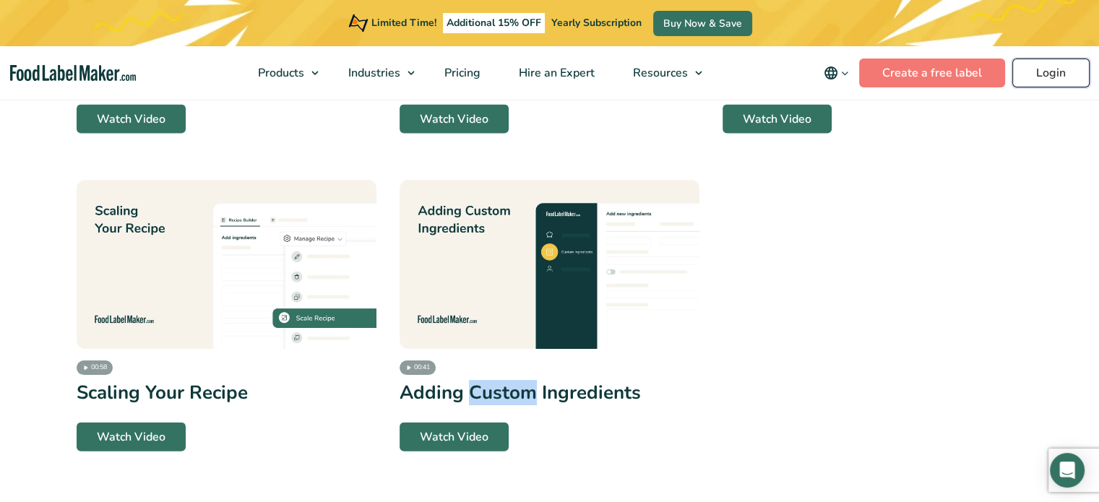
click at [1071, 72] on link "Login" at bounding box center [1050, 73] width 77 height 29
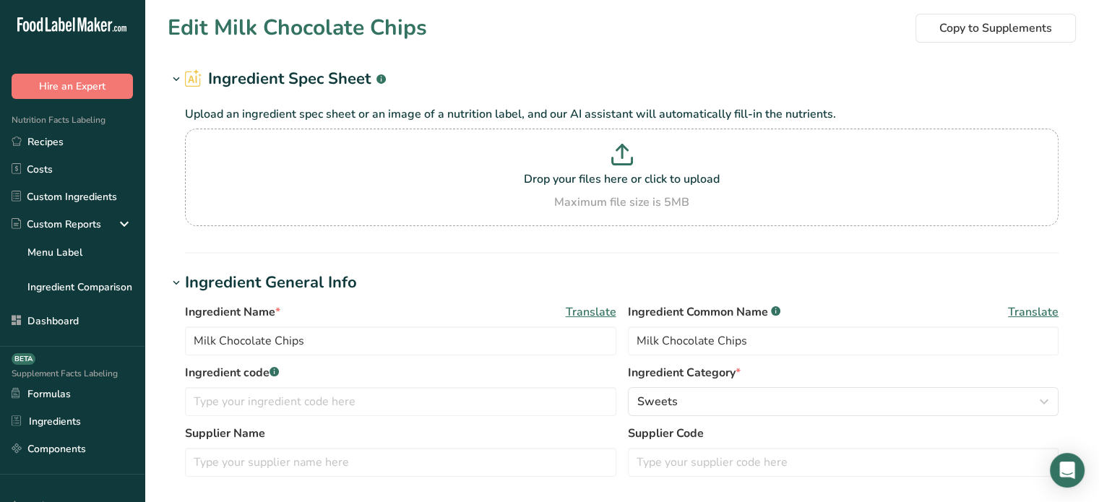
scroll to position [439, 0]
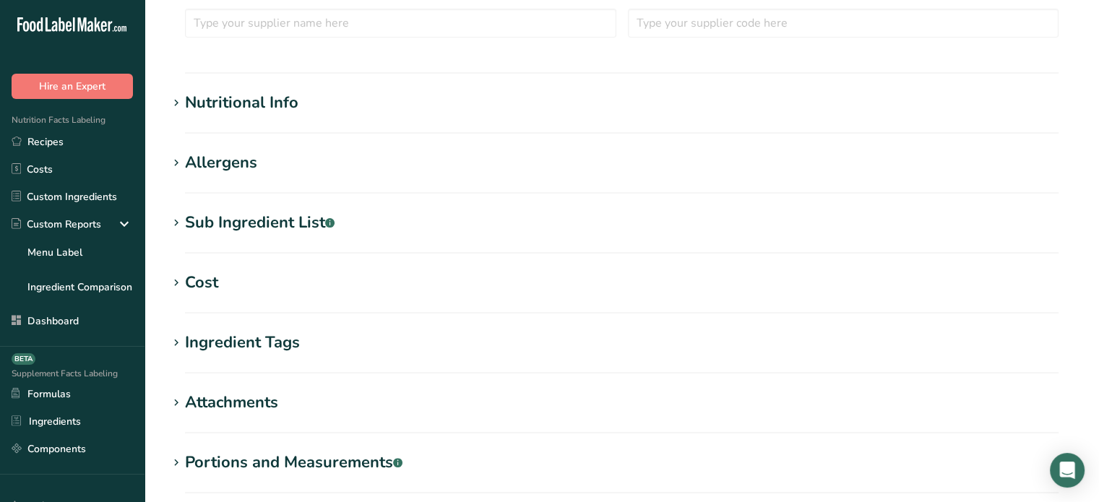
click at [384, 111] on h1 "Nutritional Info" at bounding box center [622, 103] width 908 height 24
